Goal: Book appointment/travel/reservation

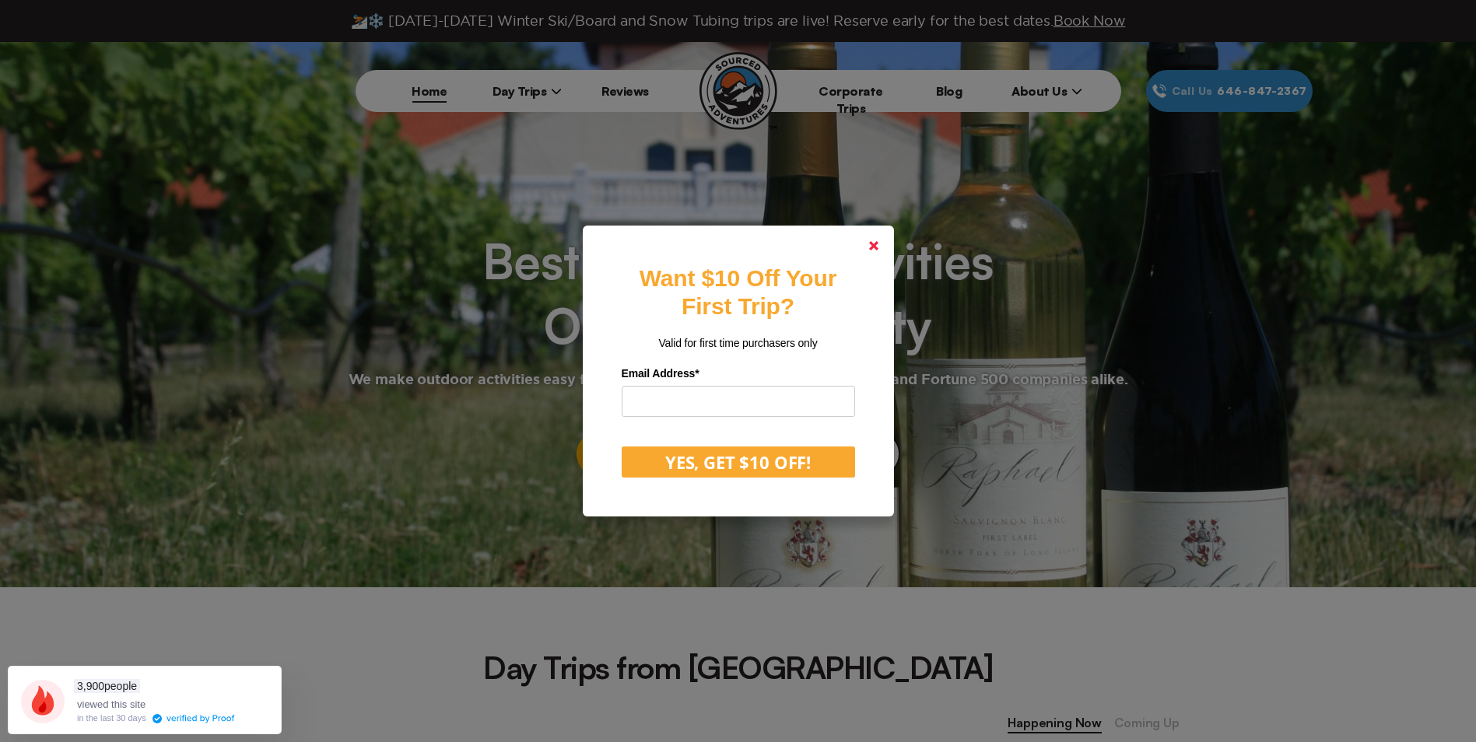
click at [873, 247] on link at bounding box center [873, 245] width 37 height 37
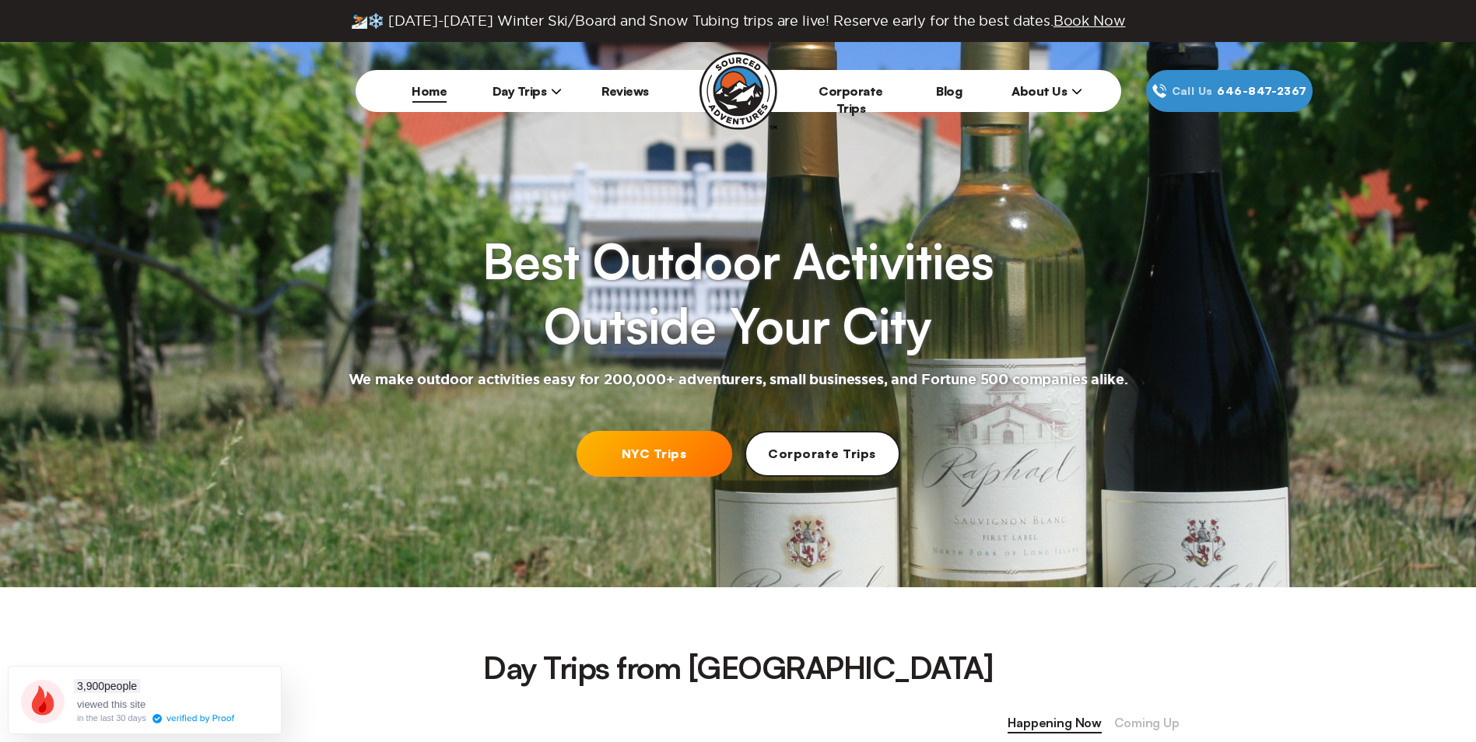
click at [525, 95] on span "Day Trips" at bounding box center [528, 91] width 70 height 16
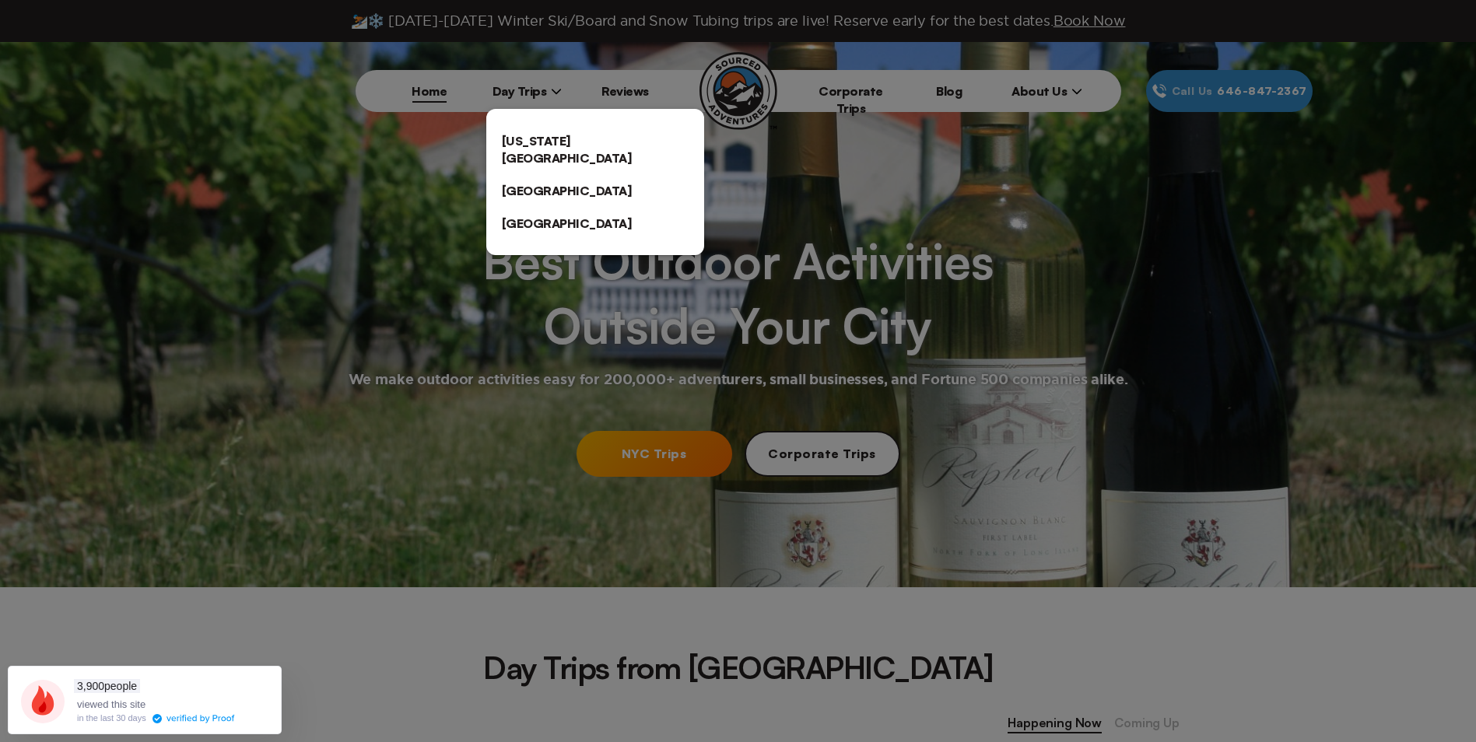
click at [538, 150] on link "[US_STATE][GEOGRAPHIC_DATA]" at bounding box center [595, 150] width 218 height 50
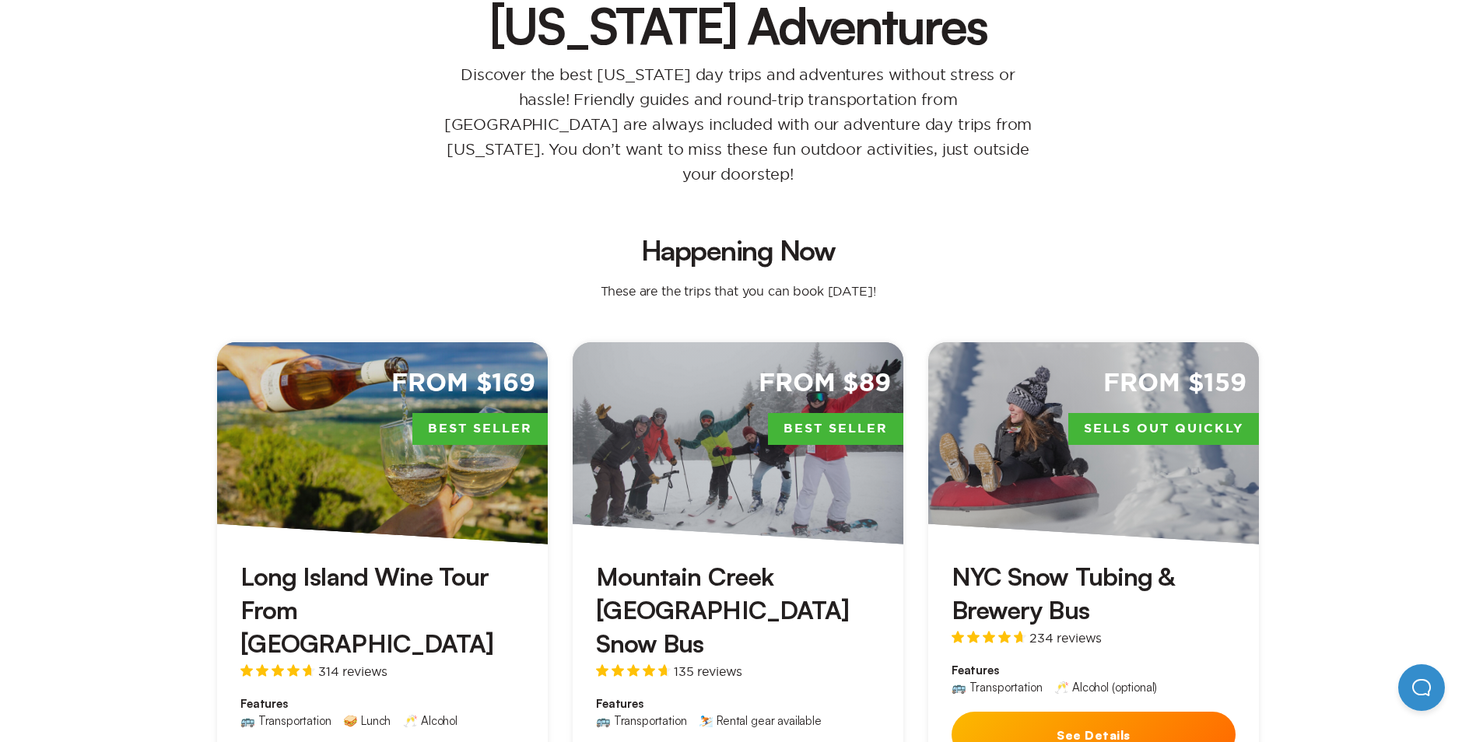
scroll to position [233, 0]
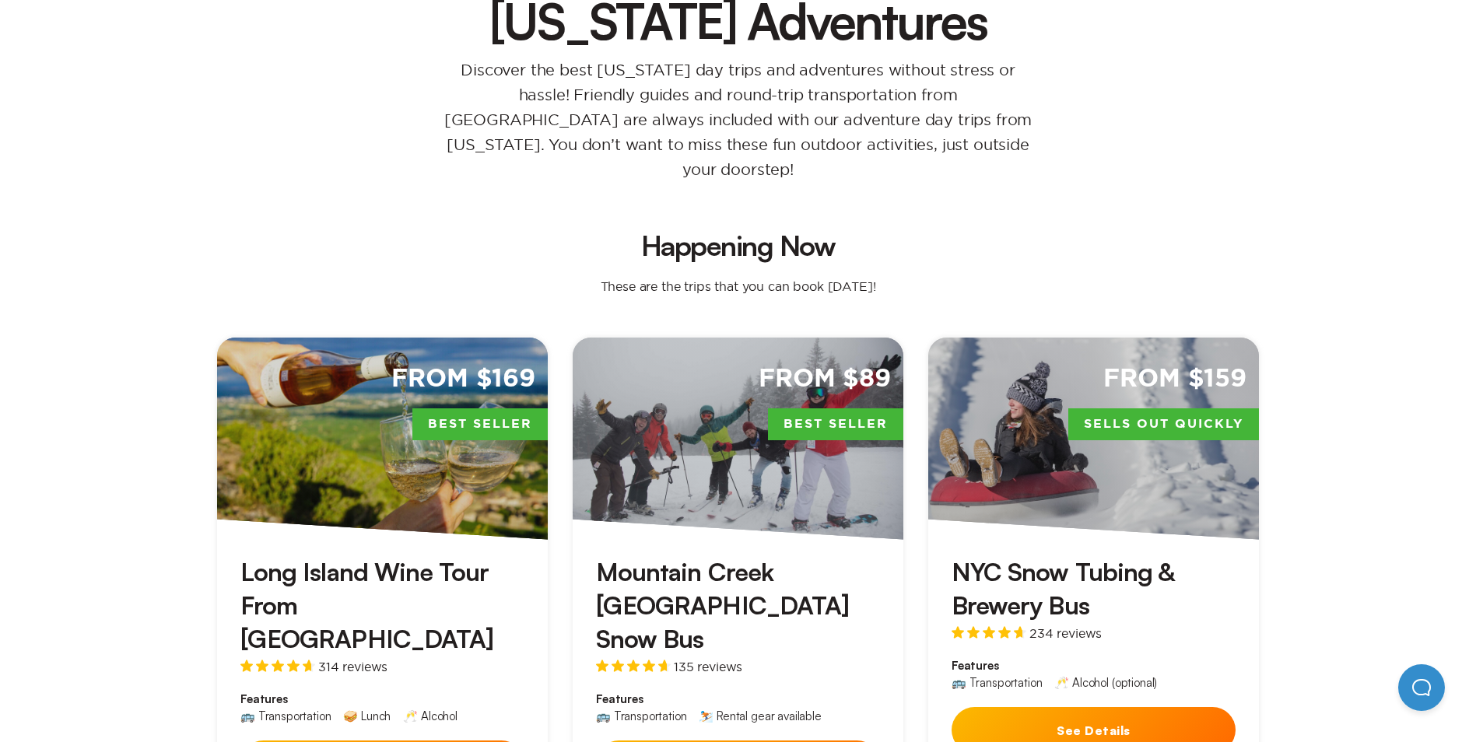
click at [520, 419] on div "From $169 Best Seller" at bounding box center [382, 439] width 331 height 202
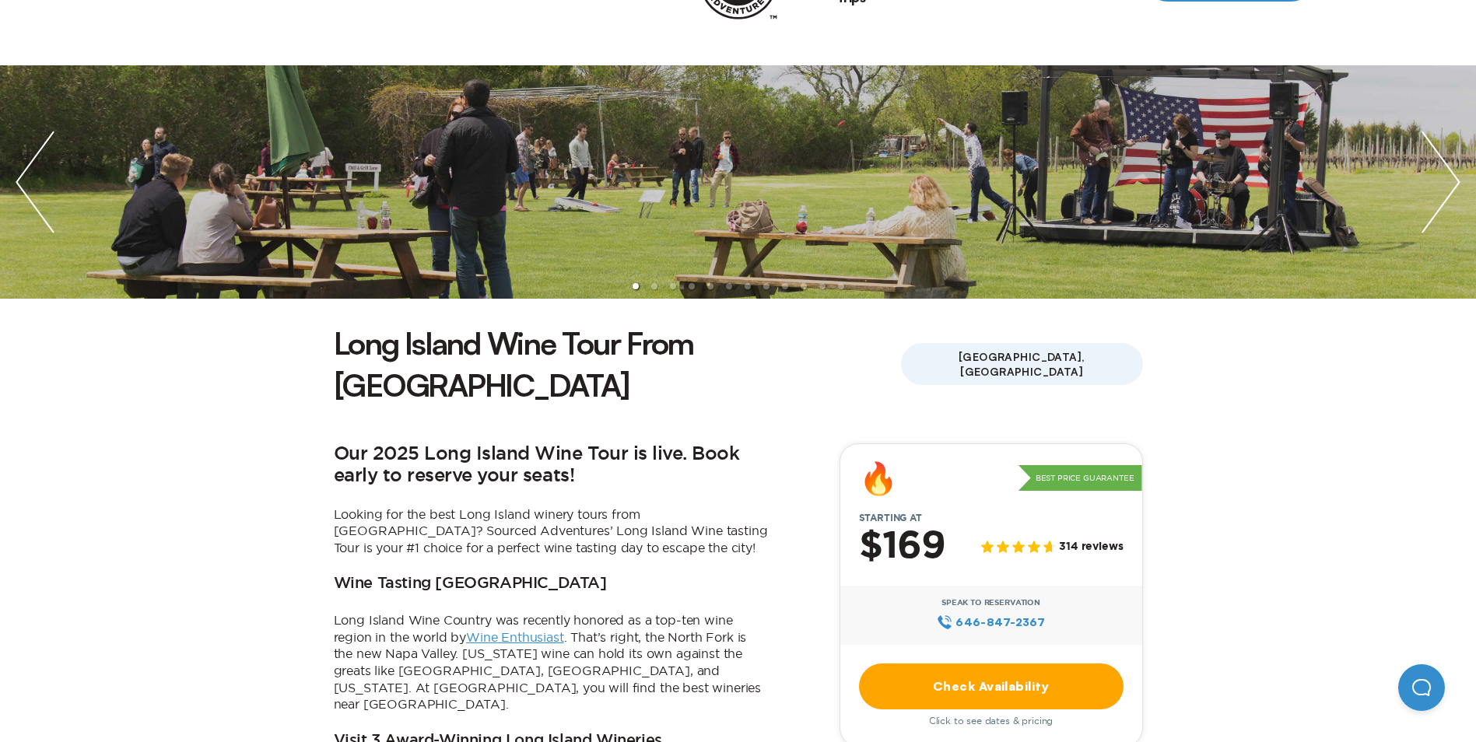
scroll to position [156, 0]
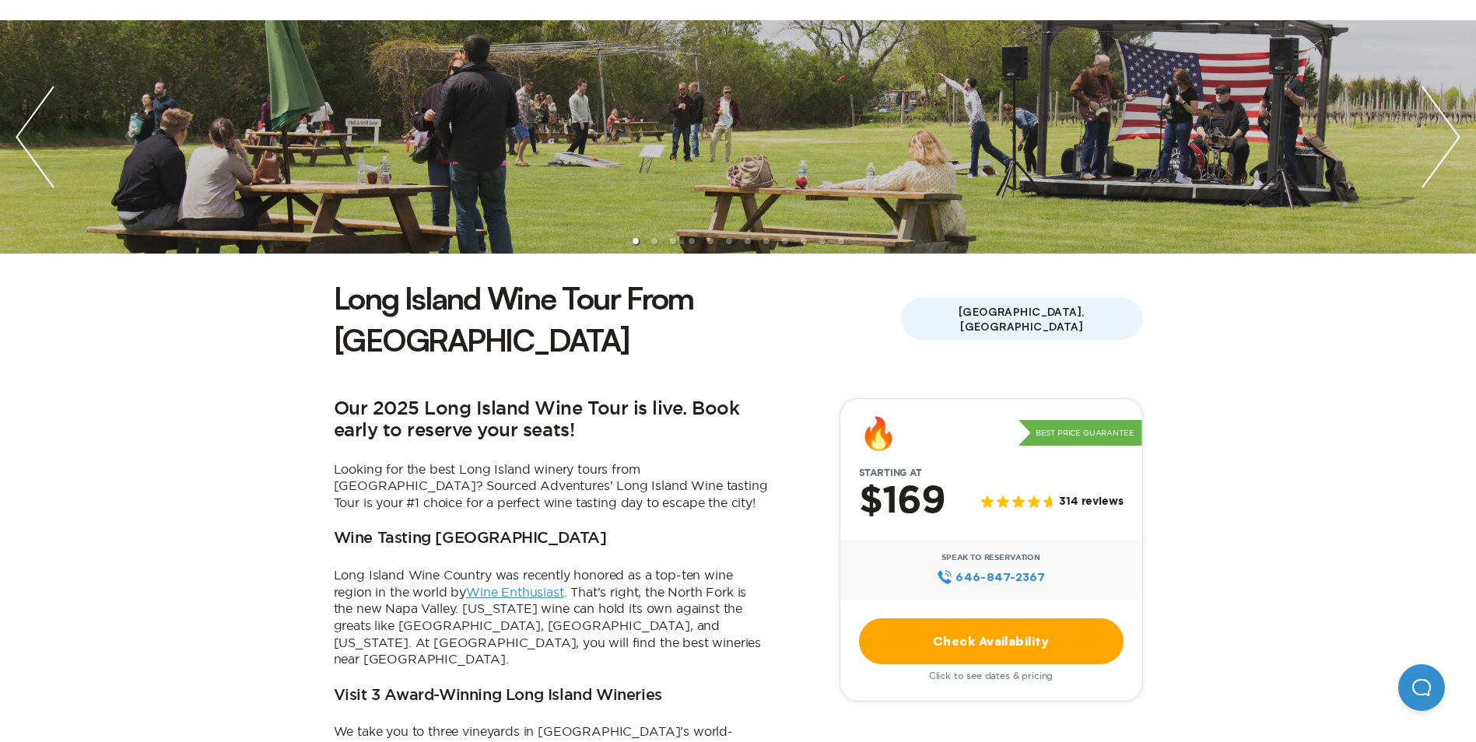
click at [991, 619] on link "Check Availability" at bounding box center [991, 642] width 265 height 46
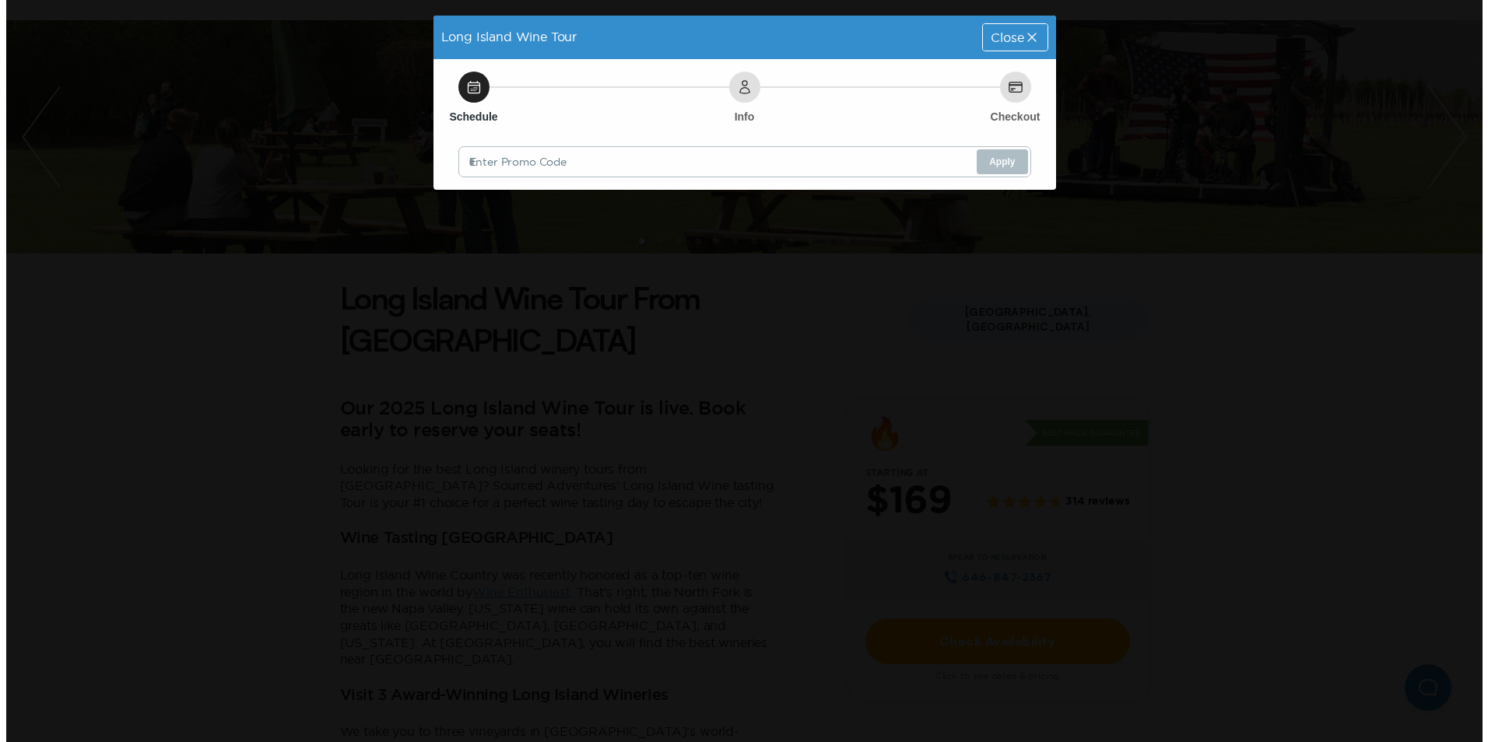
scroll to position [0, 0]
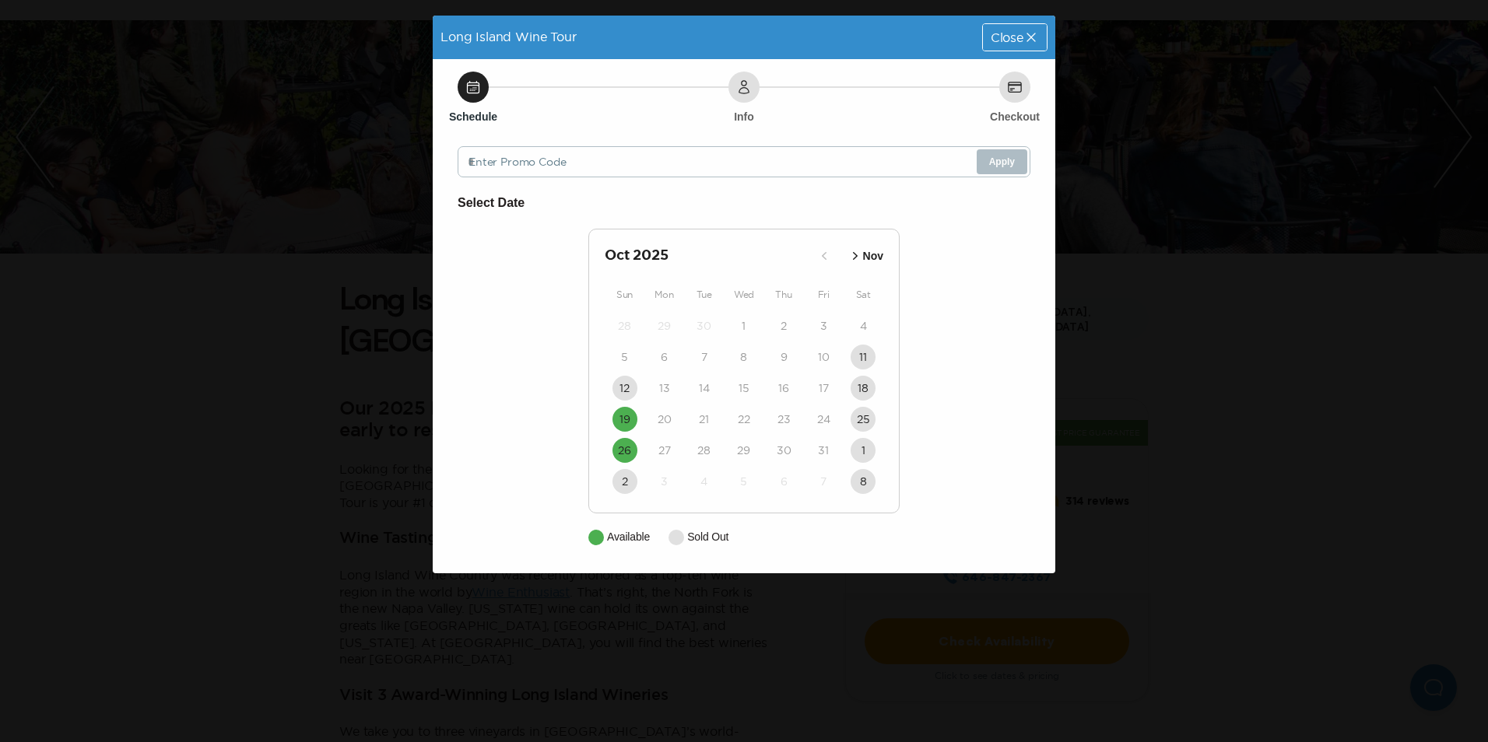
click at [871, 407] on div "25" at bounding box center [864, 419] width 40 height 31
click at [872, 494] on div "8" at bounding box center [864, 481] width 40 height 31
click at [858, 254] on icon "button" at bounding box center [855, 256] width 16 height 16
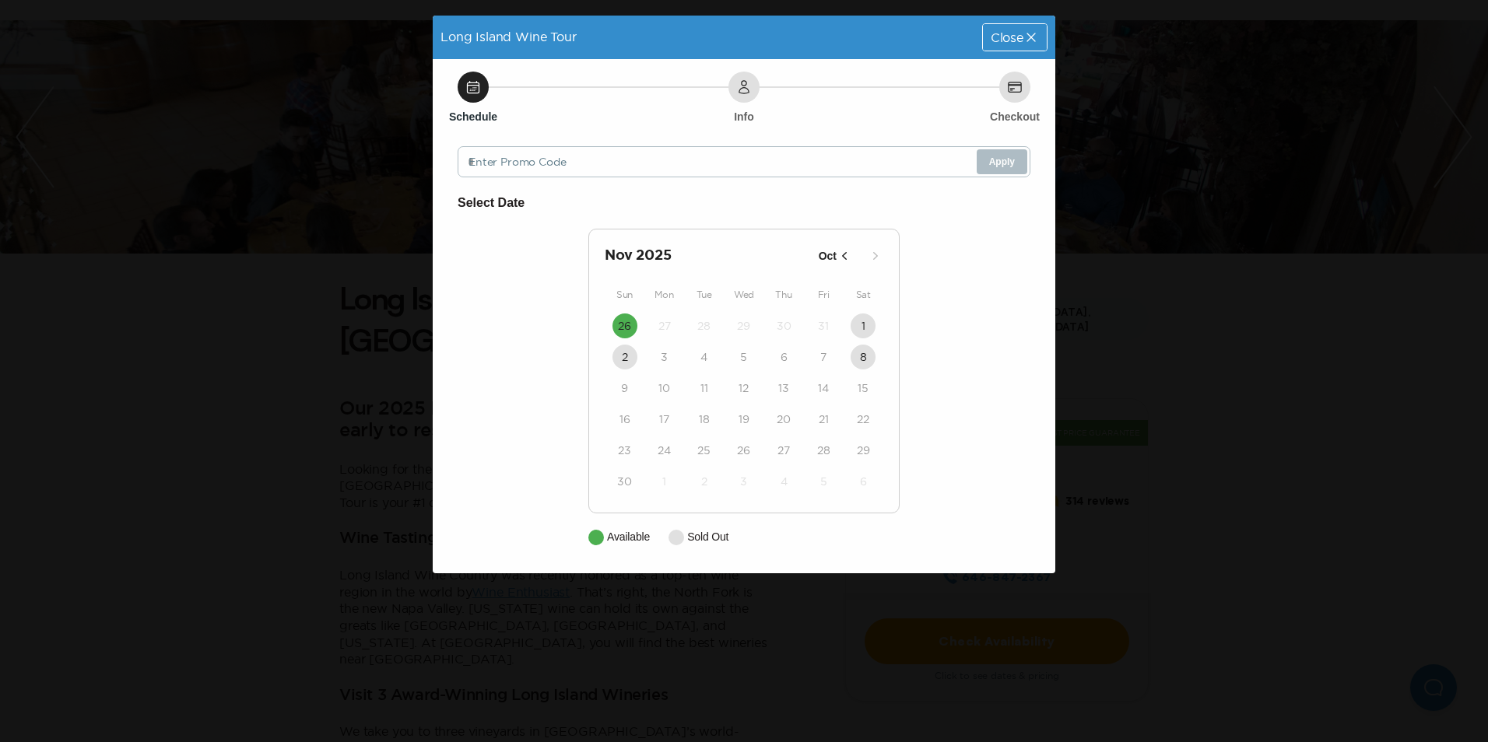
click at [875, 353] on div "8" at bounding box center [864, 357] width 40 height 31
click at [994, 32] on span "Close" at bounding box center [1007, 37] width 33 height 12
